Goal: Register for event/course

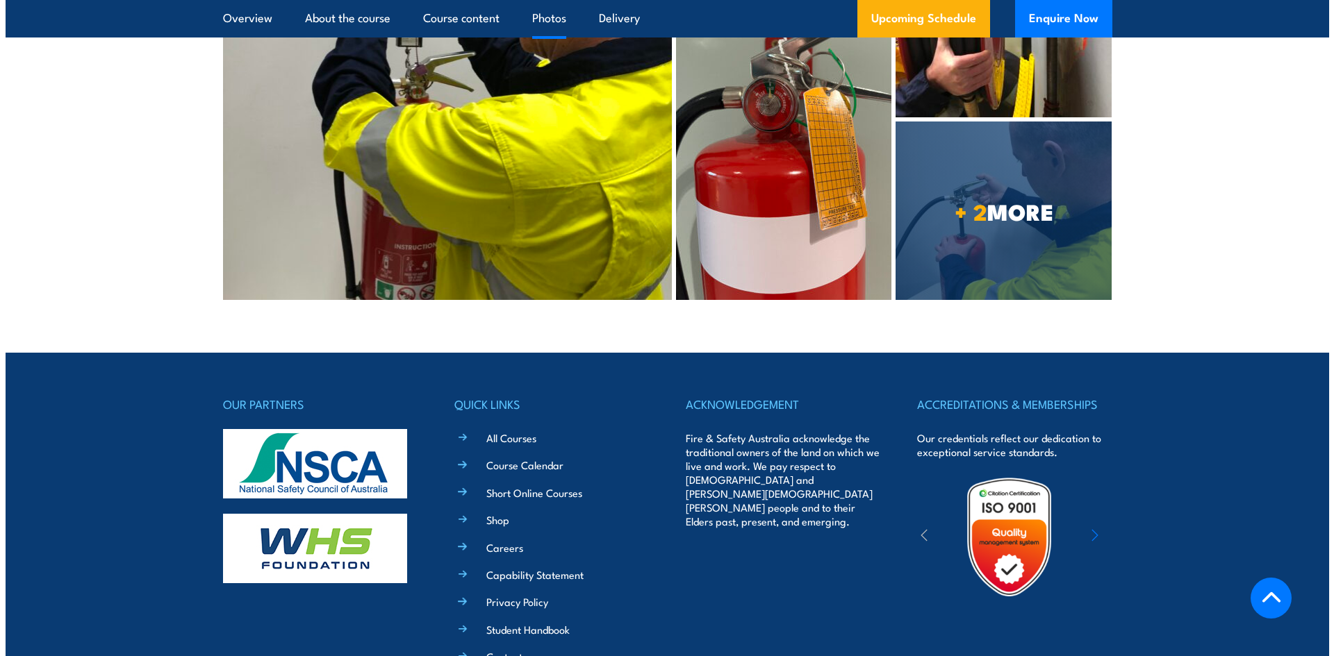
scroll to position [4986, 0]
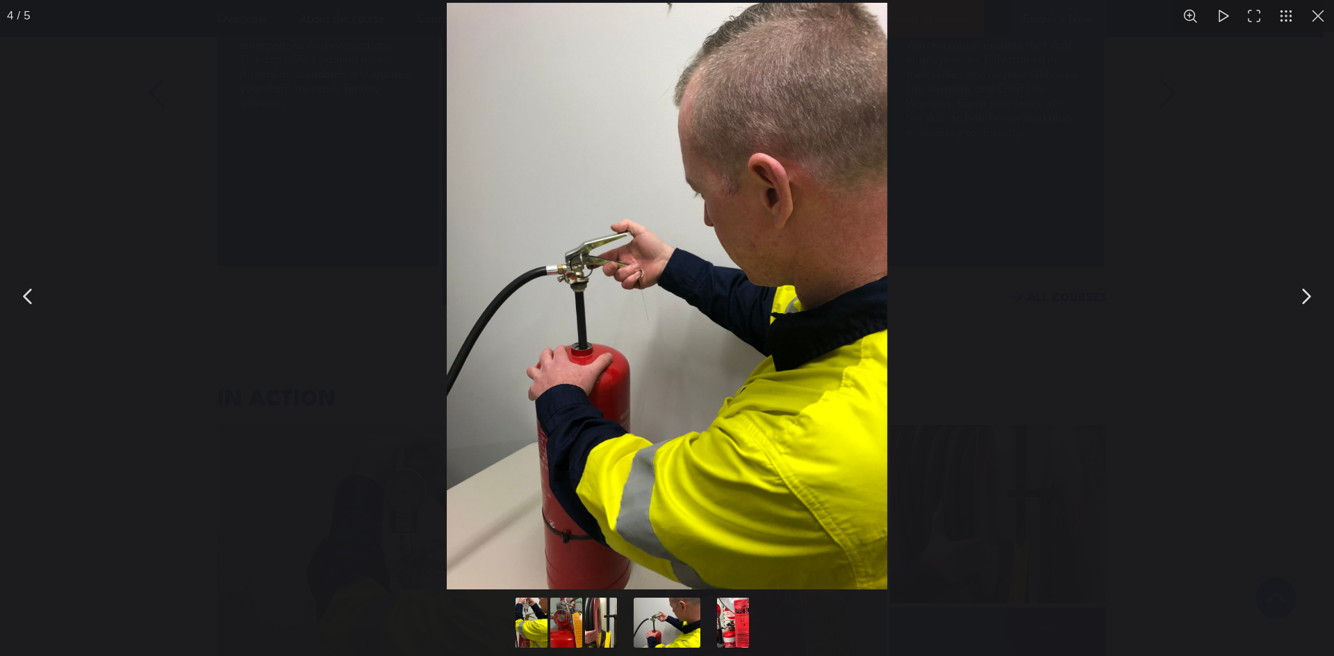
click at [1304, 297] on button "You can close this modal content with the ESC key" at bounding box center [1305, 296] width 35 height 35
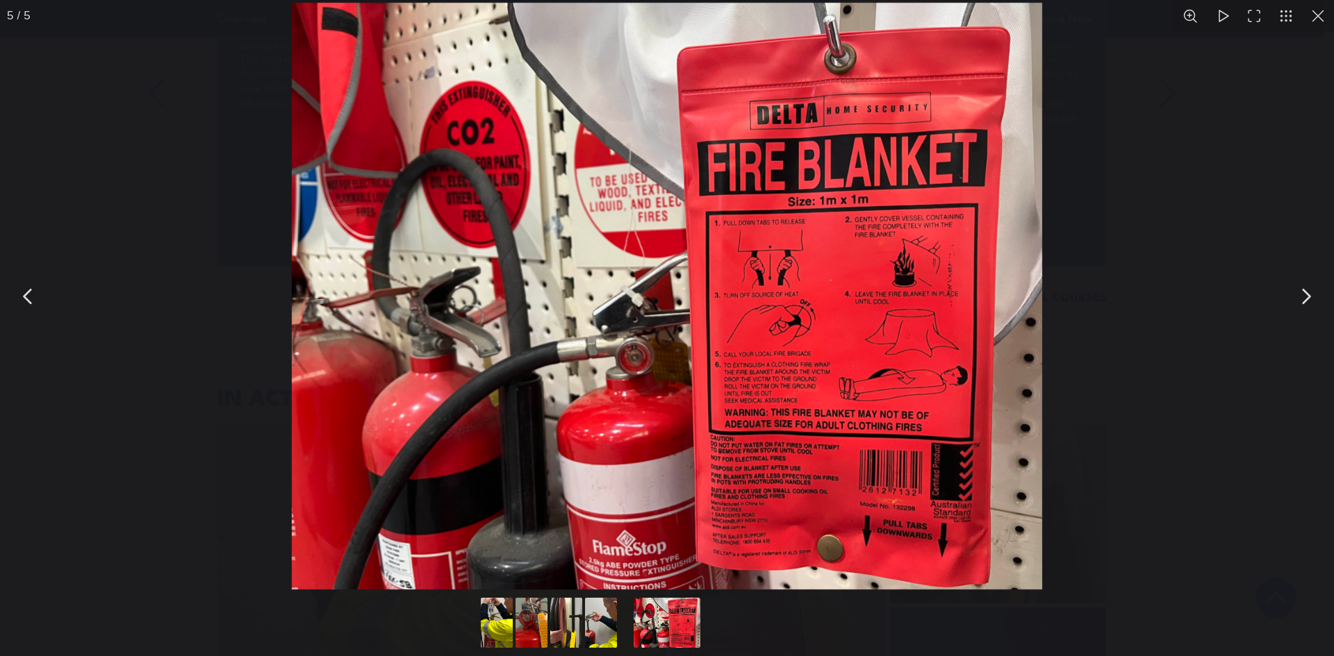
click at [1304, 297] on button "You can close this modal content with the ESC key" at bounding box center [1305, 296] width 35 height 35
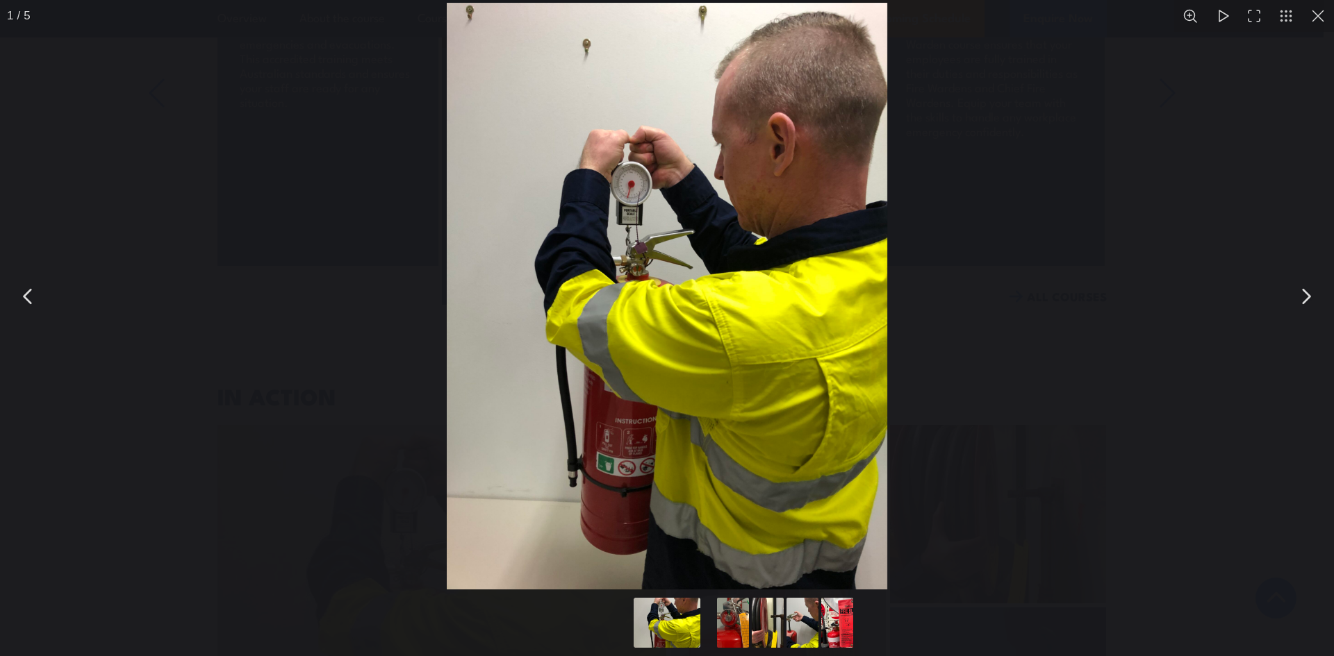
click at [1304, 297] on button "You can close this modal content with the ESC key" at bounding box center [1305, 296] width 35 height 35
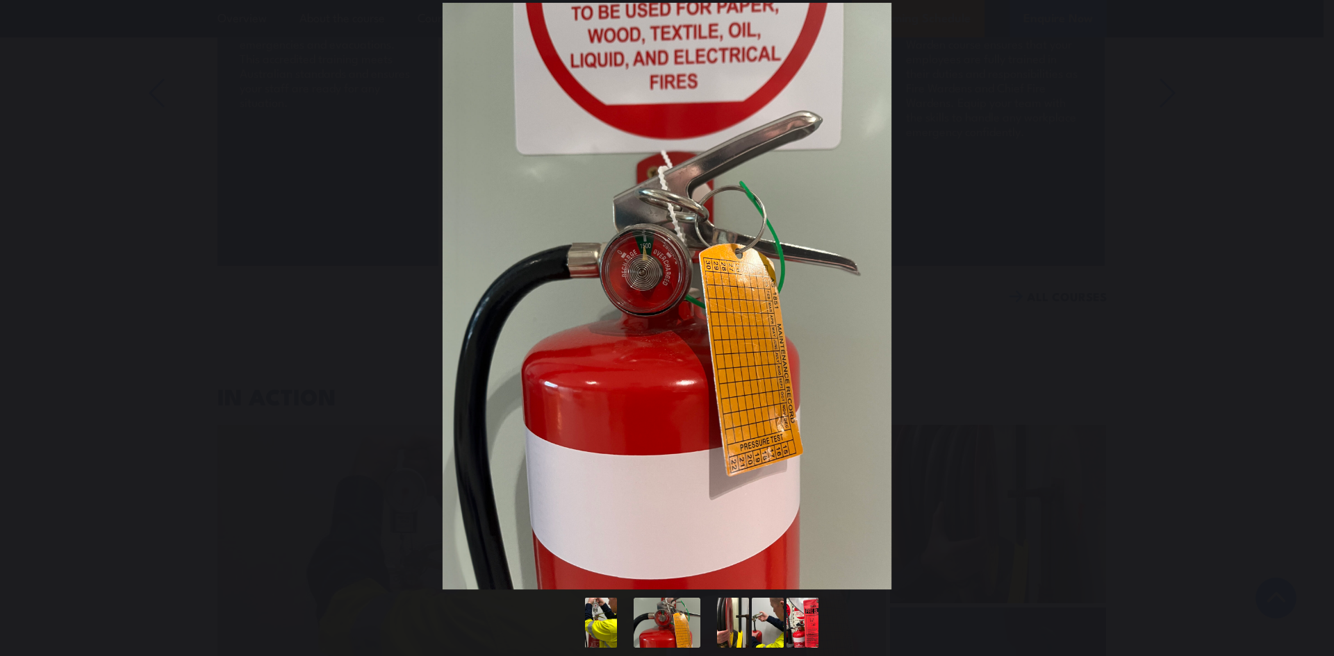
click at [1304, 297] on button "You can close this modal content with the ESC key" at bounding box center [1305, 296] width 35 height 35
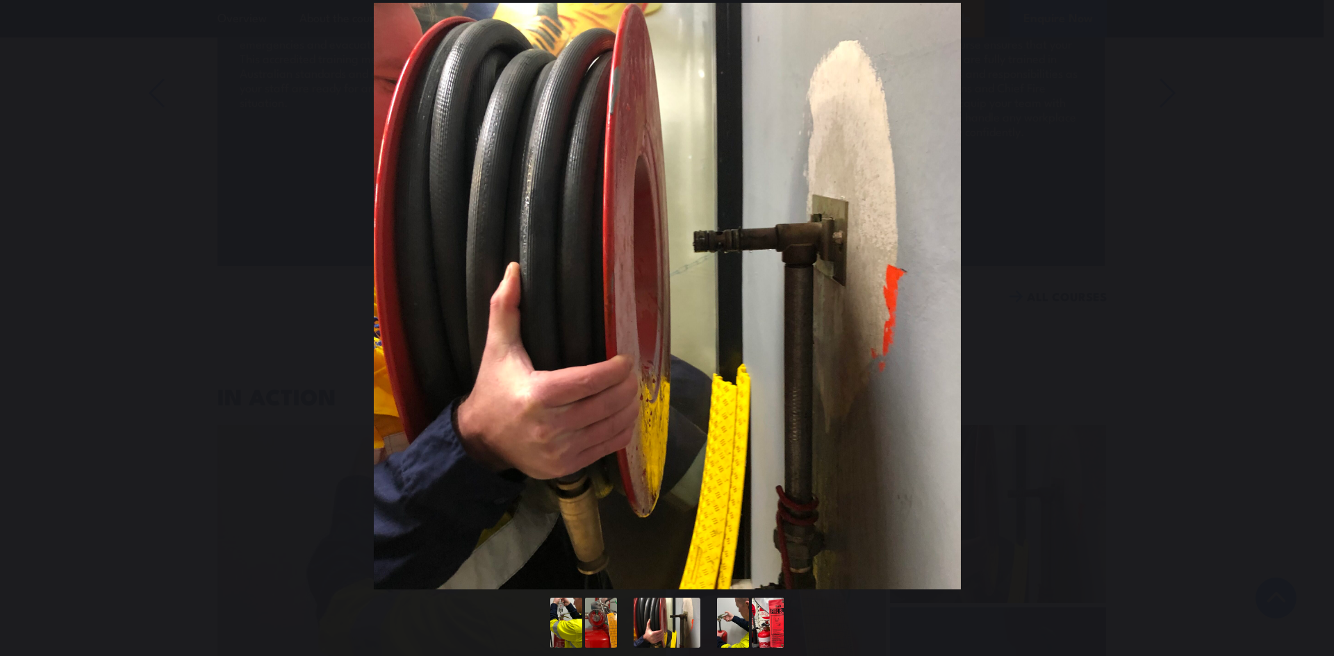
click at [1304, 297] on button "You can close this modal content with the ESC key" at bounding box center [1305, 296] width 35 height 35
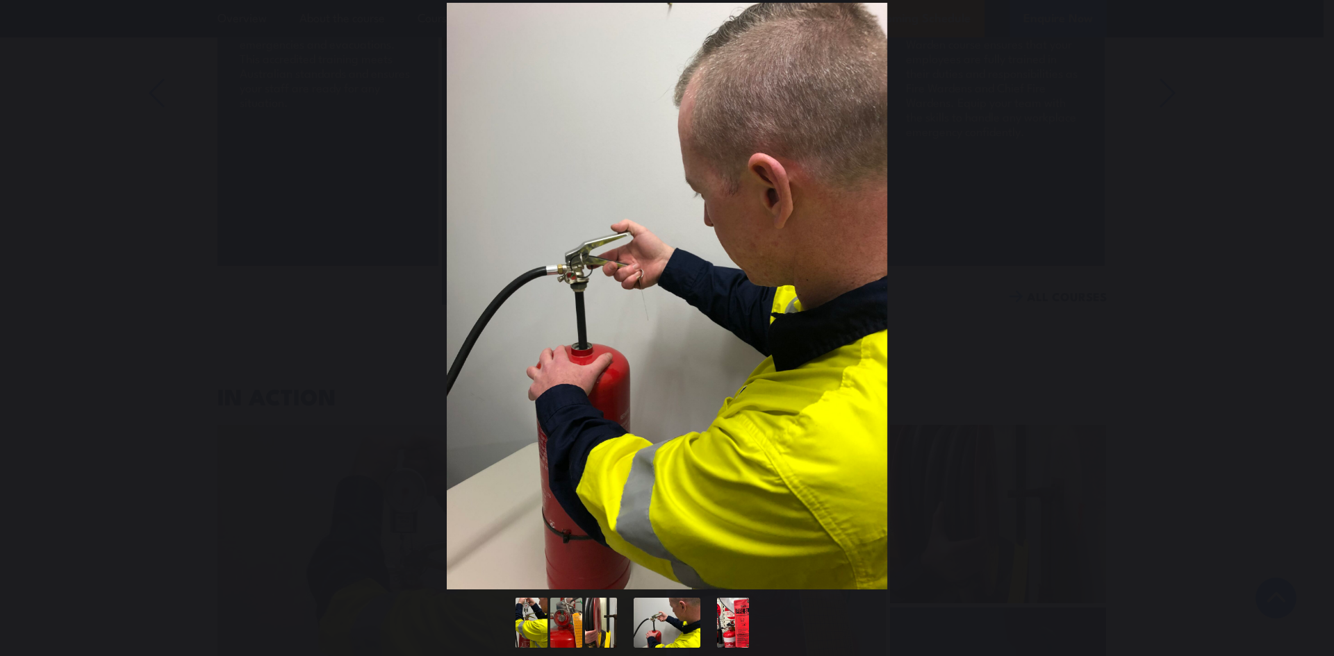
click at [1304, 297] on button "You can close this modal content with the ESC key" at bounding box center [1305, 296] width 35 height 35
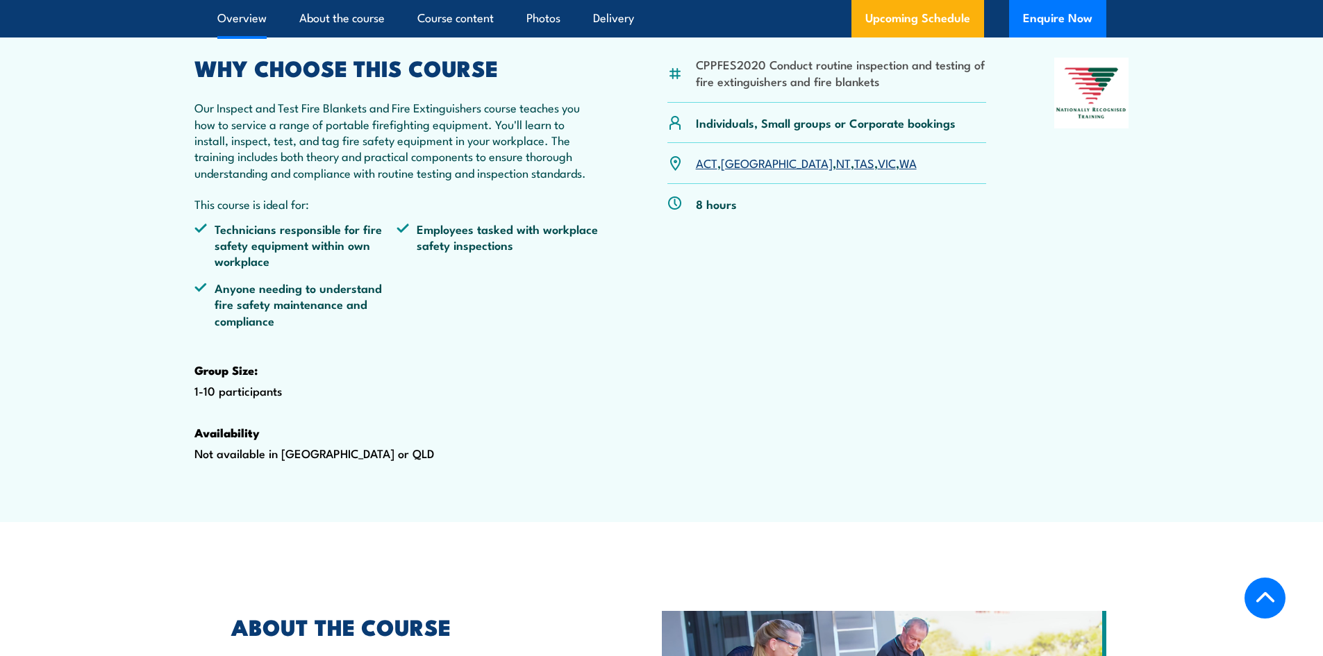
scroll to position [486, 0]
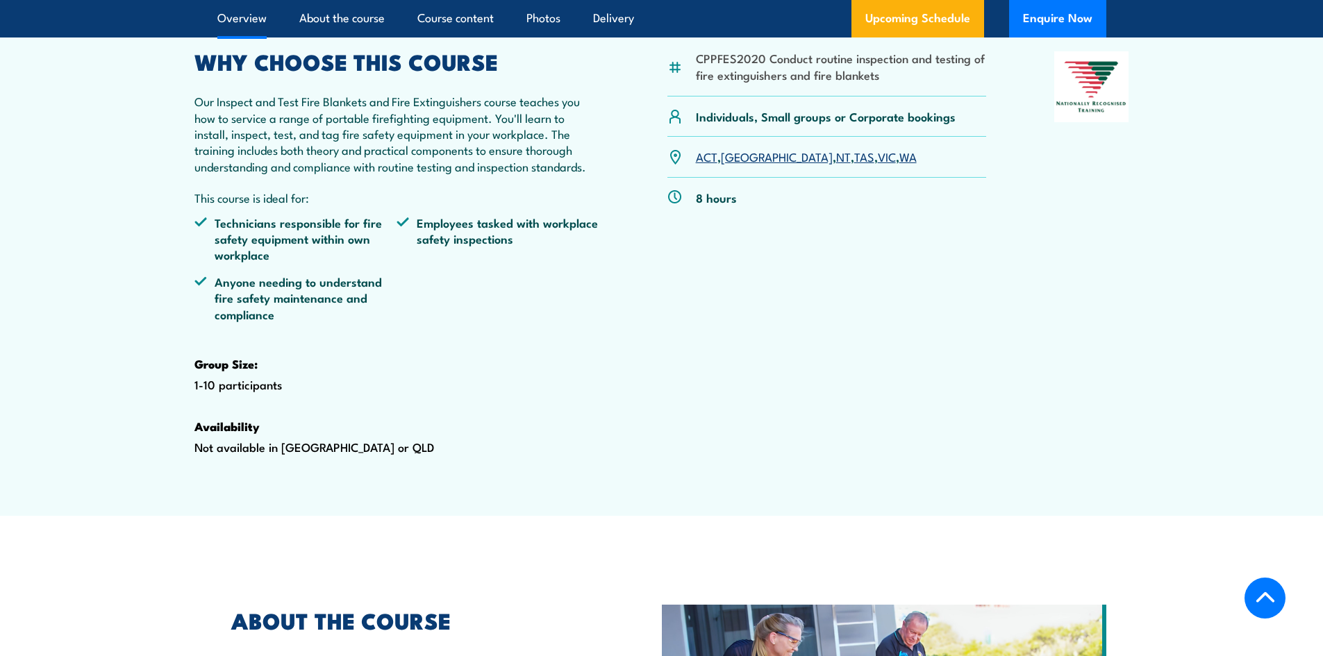
click at [878, 165] on link "VIC" at bounding box center [887, 156] width 18 height 17
